Goal: Information Seeking & Learning: Learn about a topic

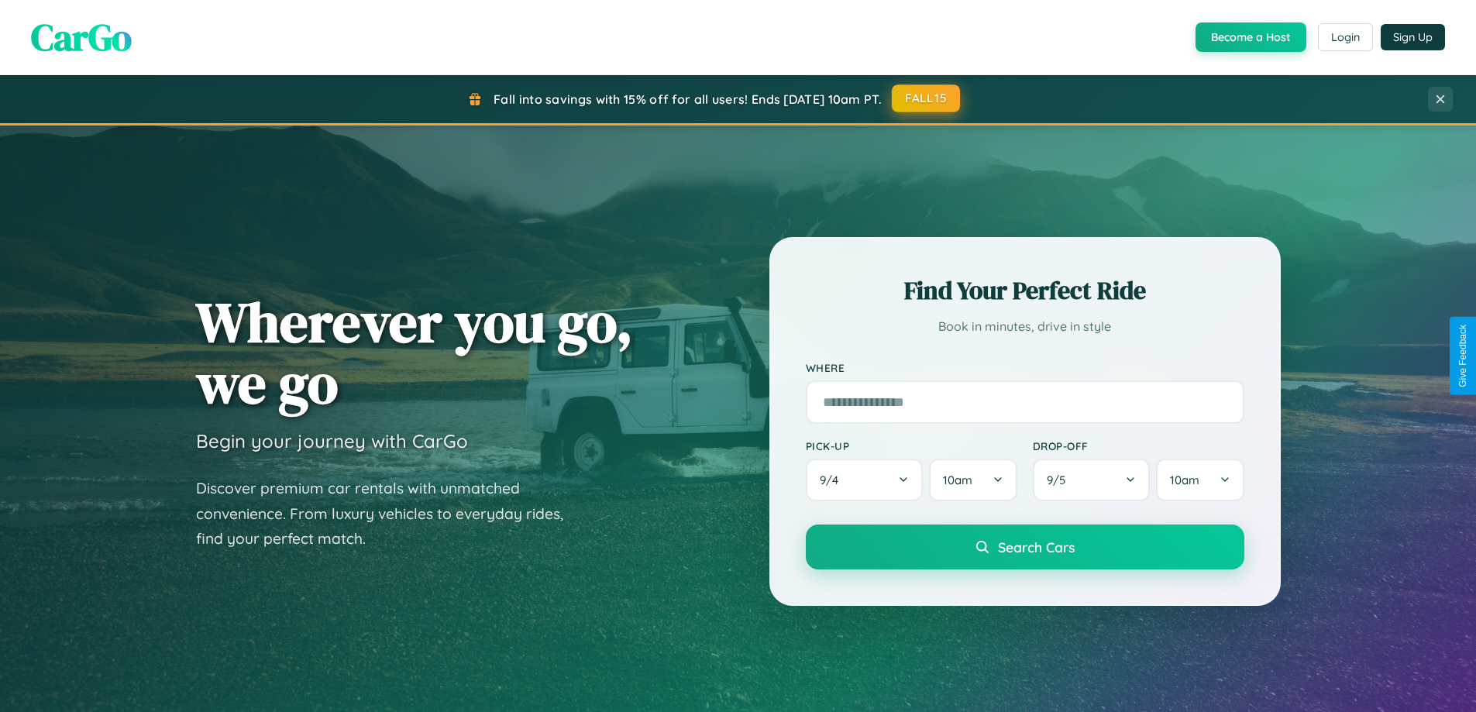
click at [927, 98] on button "FALL15" at bounding box center [926, 98] width 68 height 28
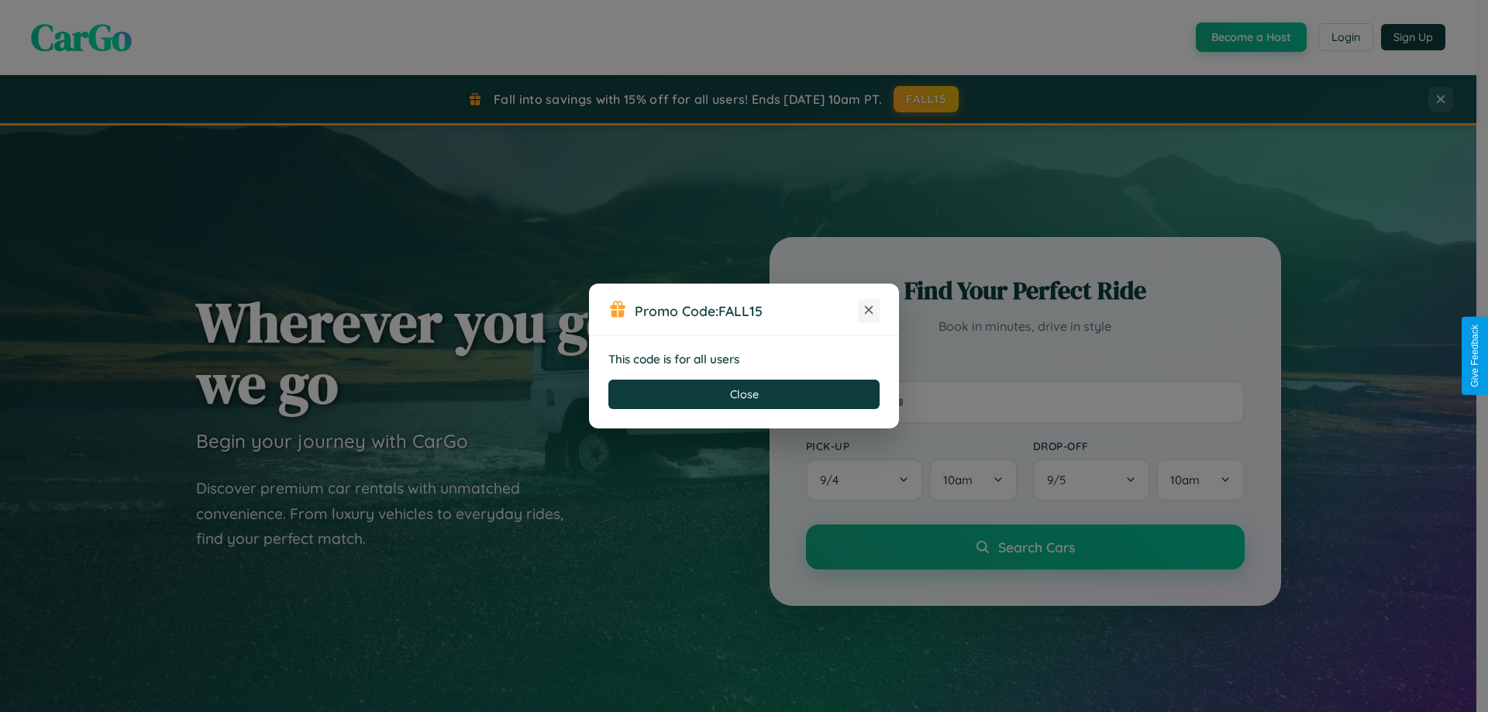
click at [869, 311] on icon at bounding box center [869, 310] width 16 height 16
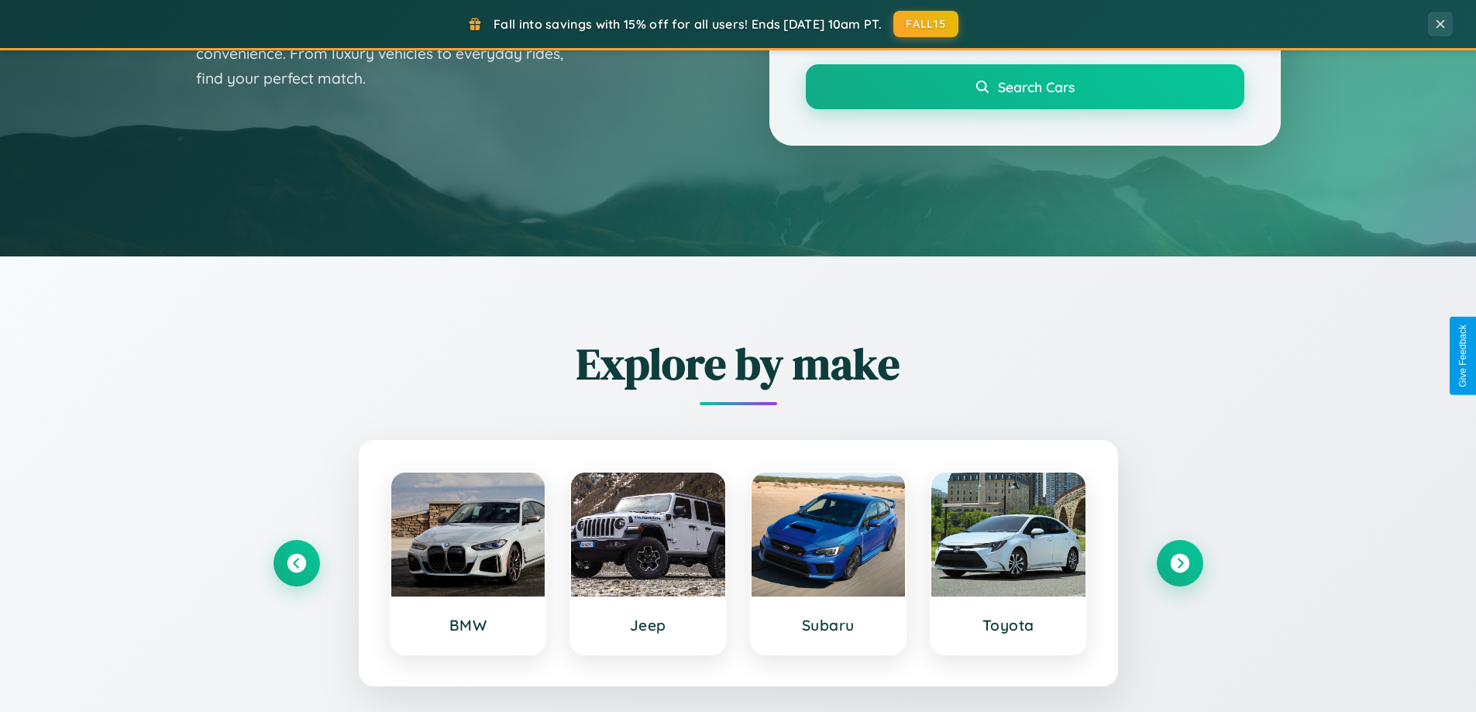
scroll to position [668, 0]
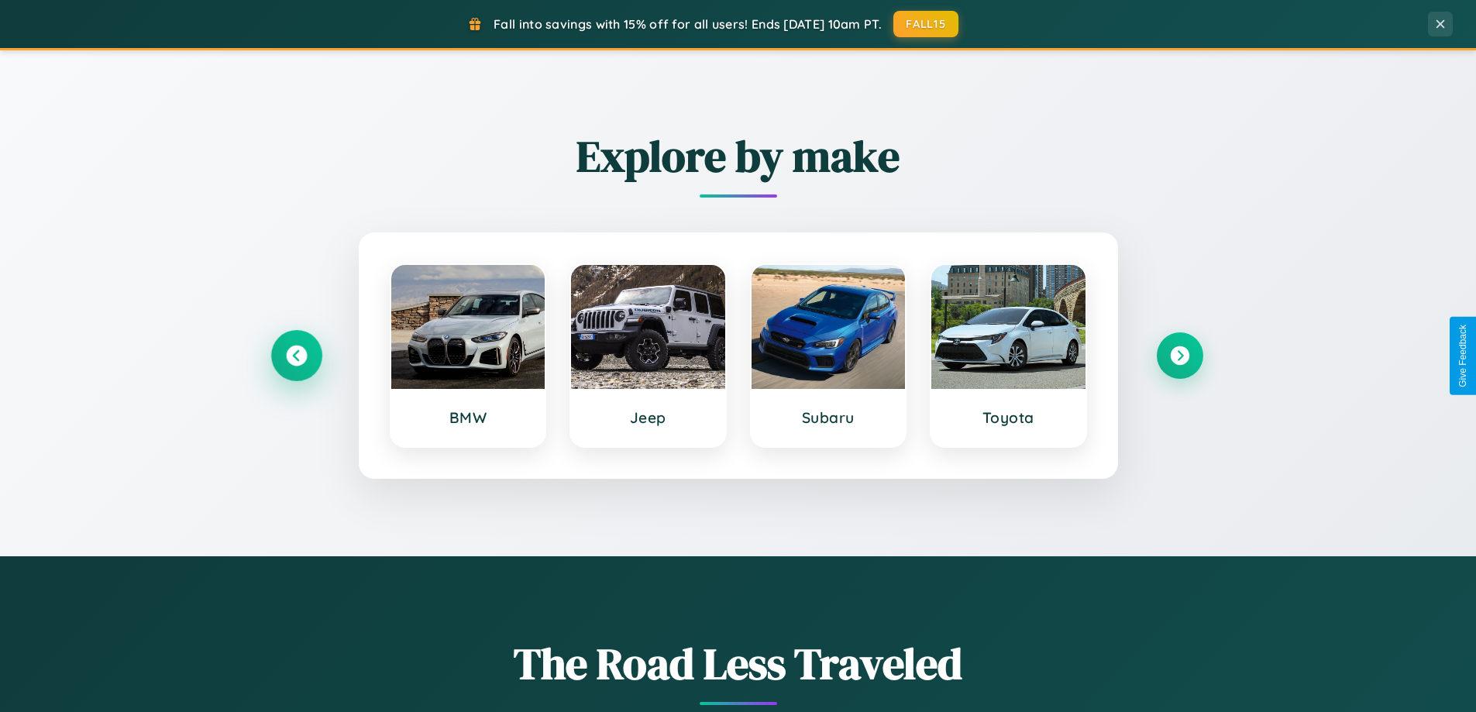
click at [296, 356] on icon at bounding box center [296, 356] width 21 height 21
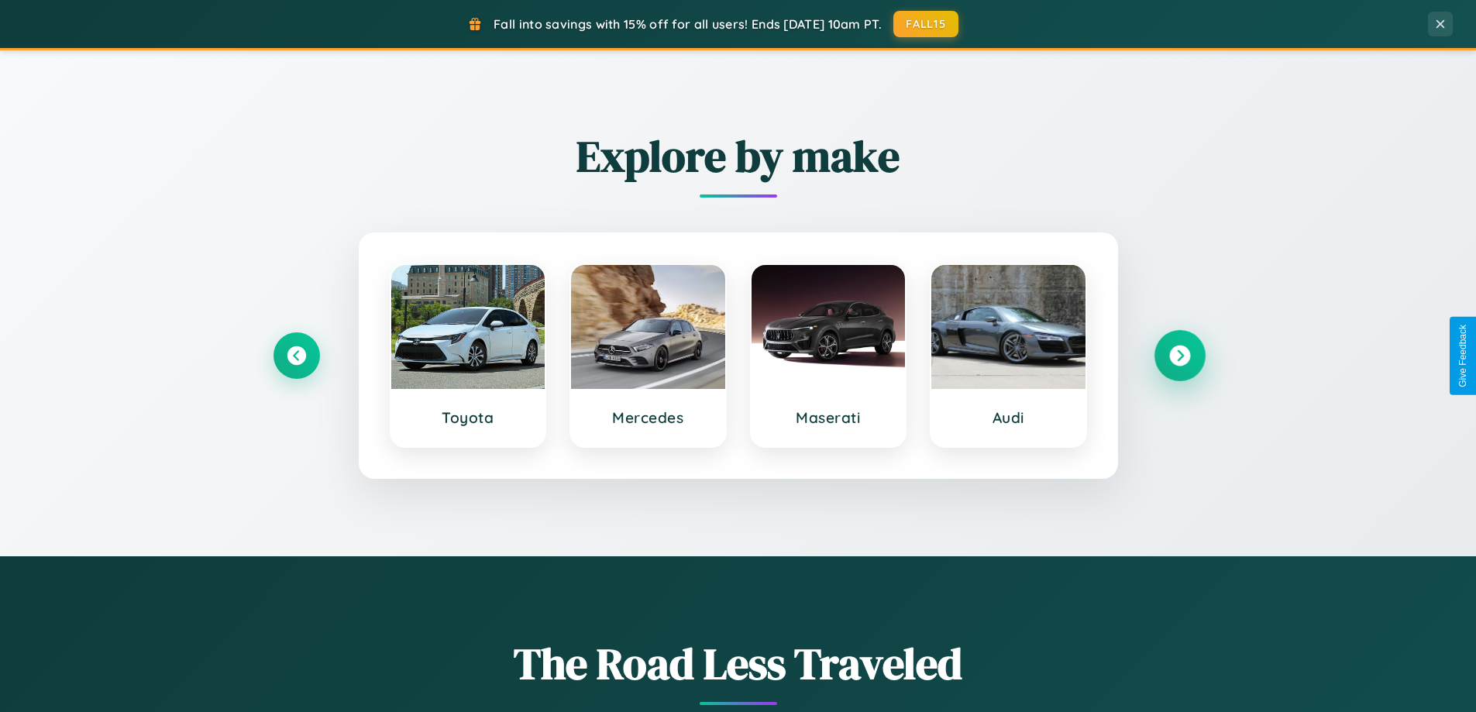
click at [1180, 356] on icon at bounding box center [1180, 356] width 21 height 21
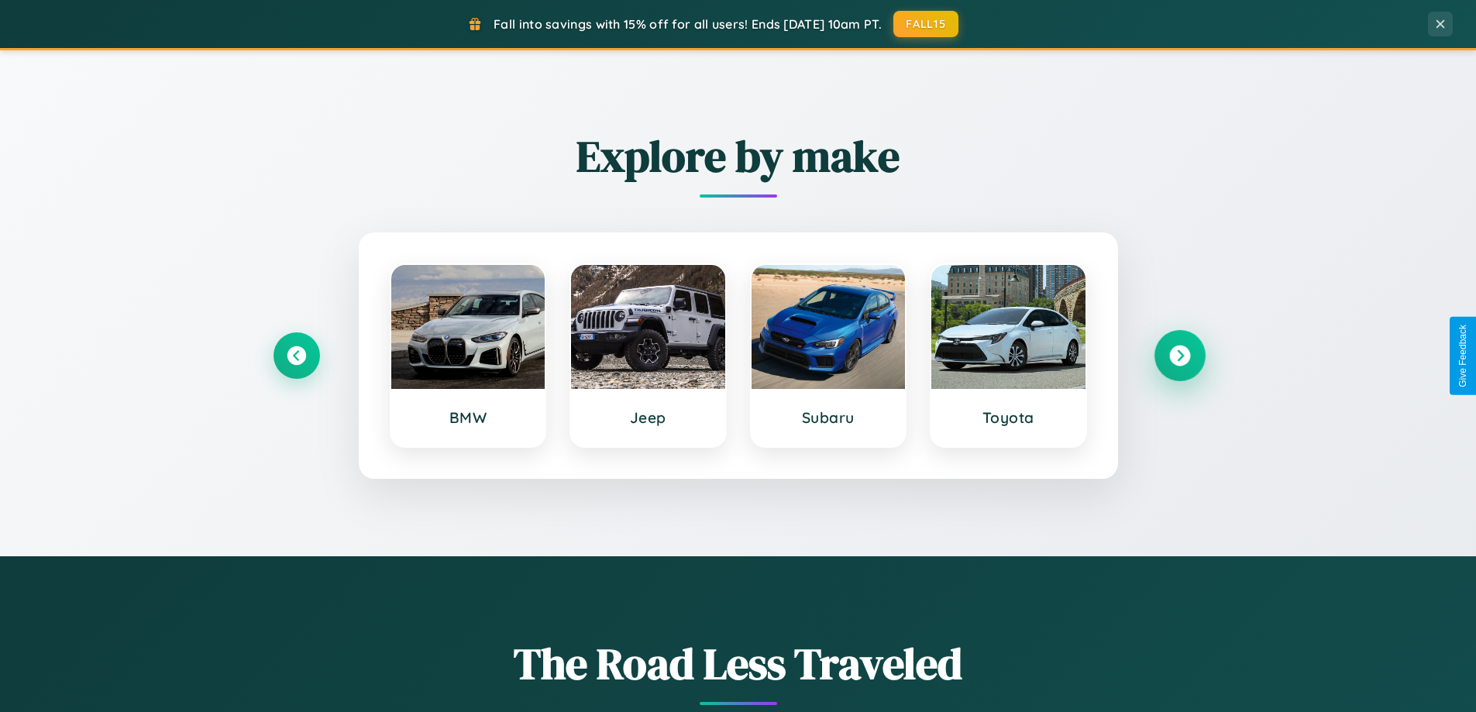
click at [1180, 356] on icon at bounding box center [1180, 356] width 21 height 21
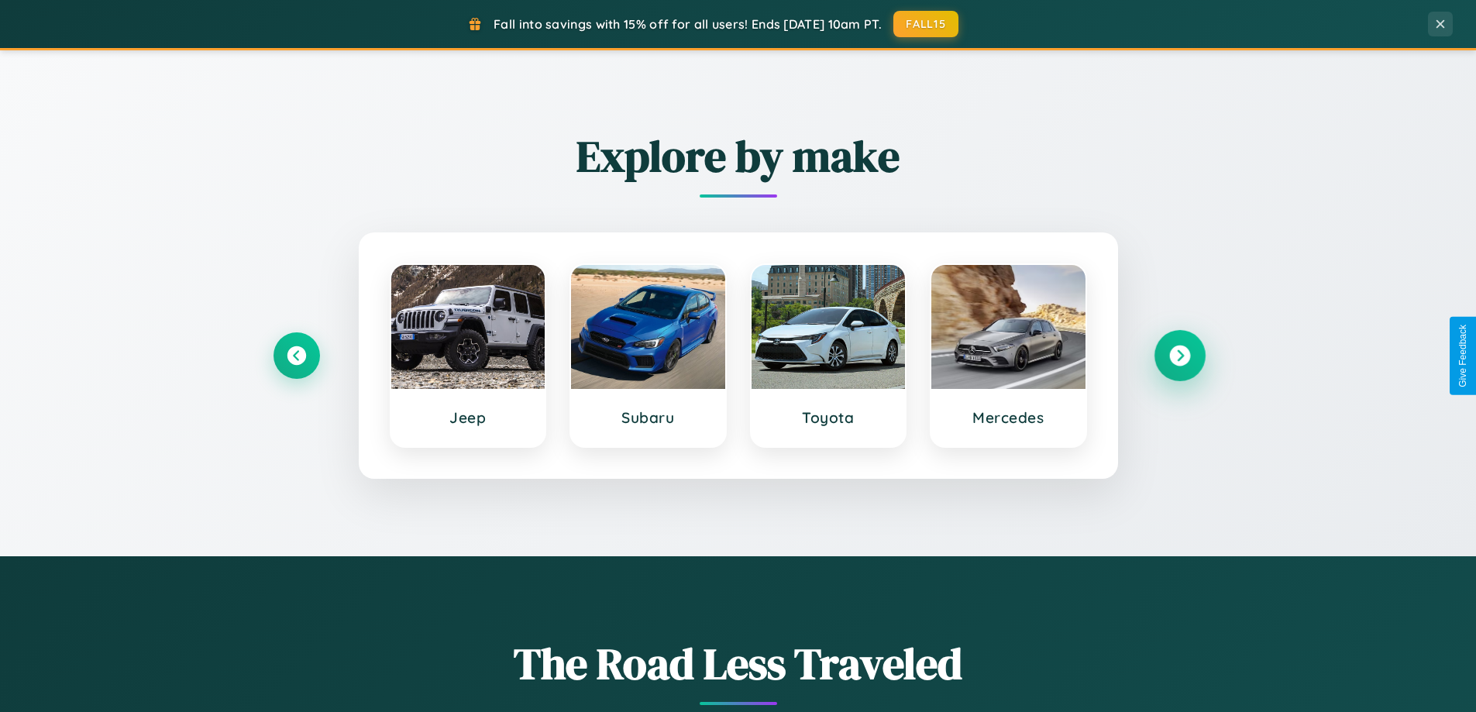
click at [1180, 356] on icon at bounding box center [1180, 356] width 21 height 21
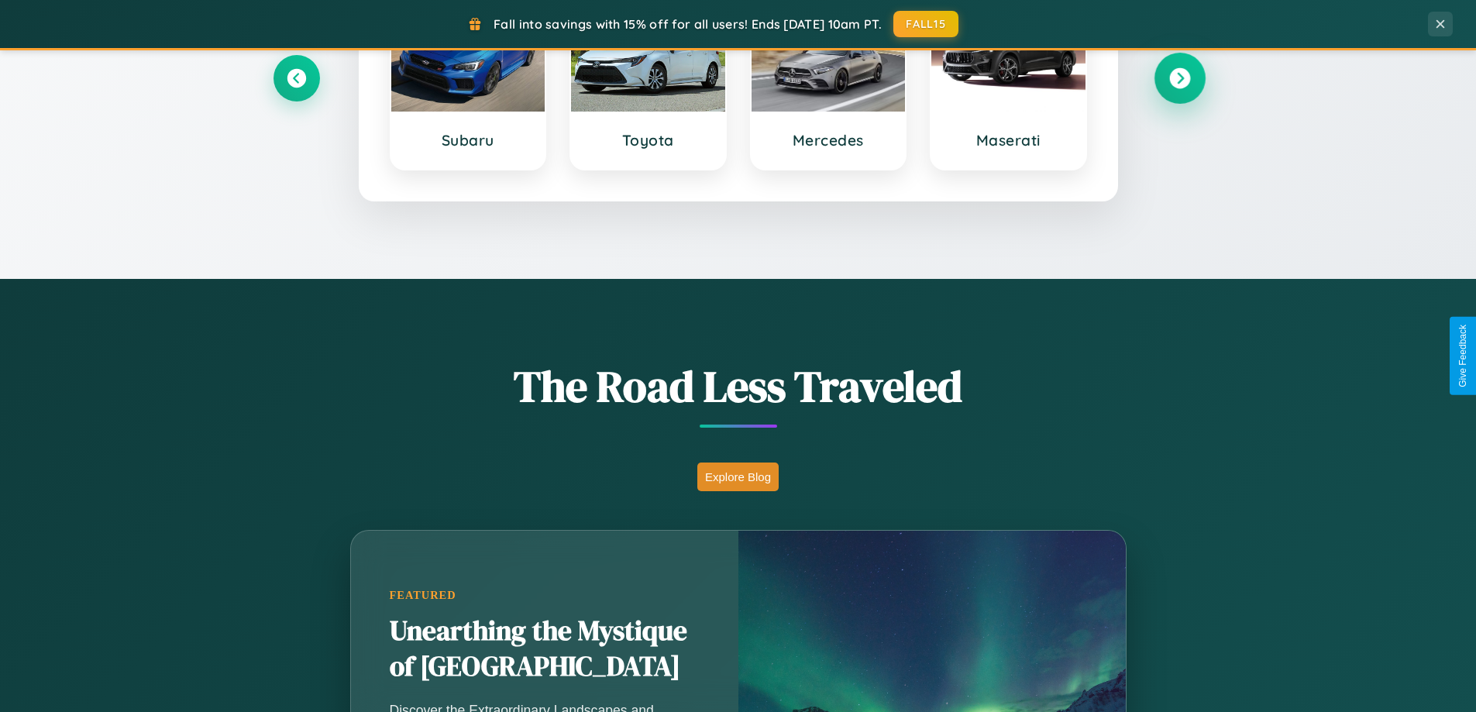
scroll to position [1066, 0]
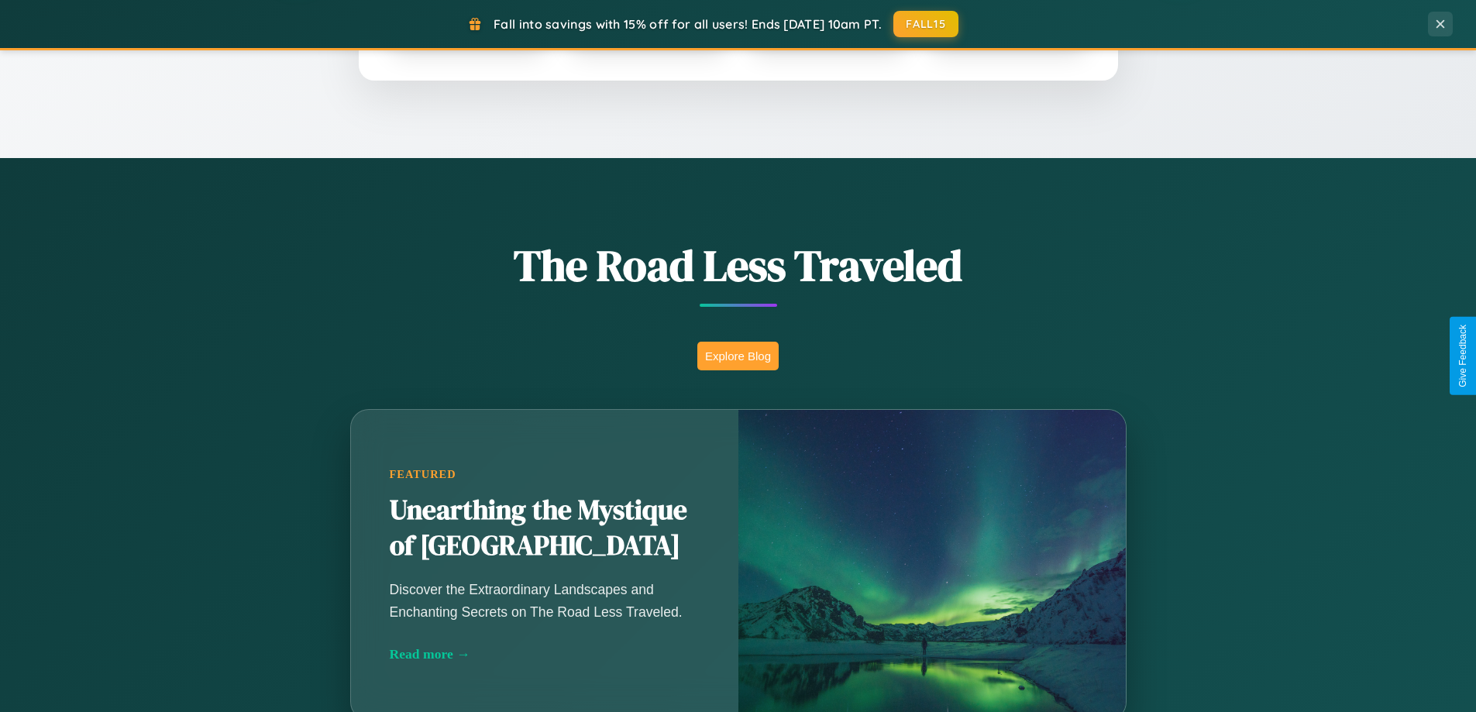
click at [738, 356] on button "Explore Blog" at bounding box center [738, 356] width 81 height 29
